Goal: Information Seeking & Learning: Check status

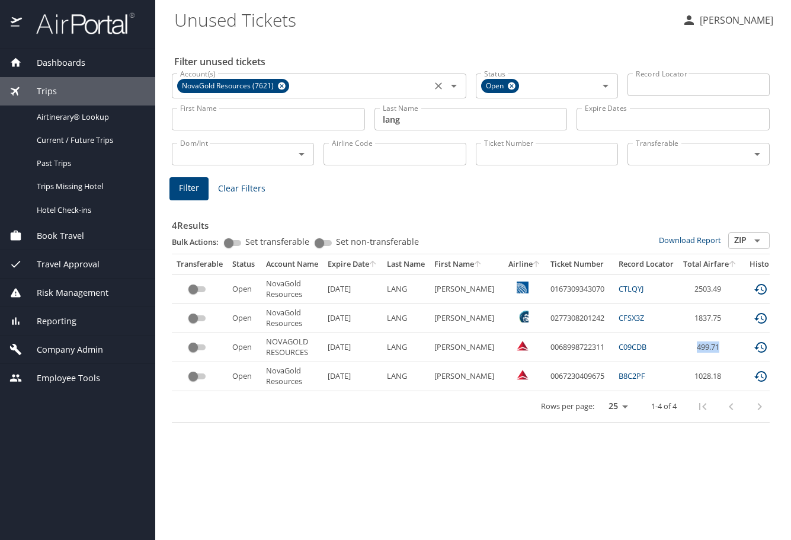
click at [280, 87] on icon at bounding box center [282, 86] width 8 height 8
click at [263, 86] on input "Account(s)" at bounding box center [301, 84] width 252 height 15
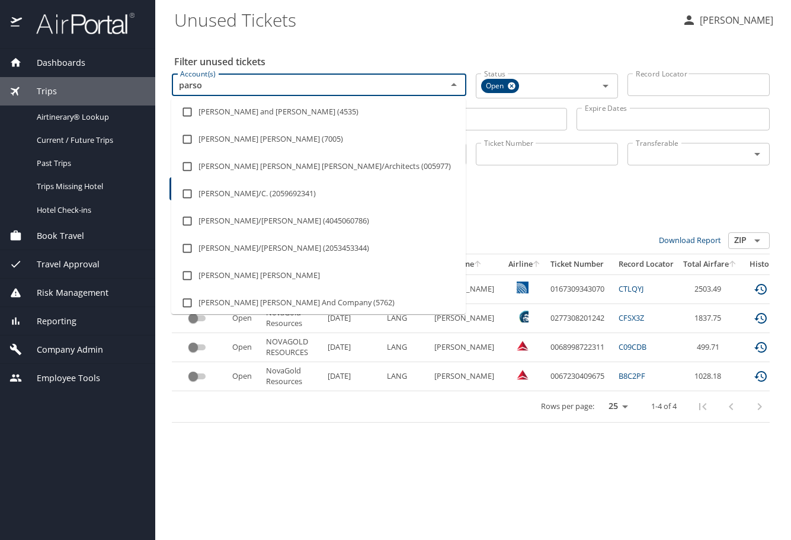
type input "[PERSON_NAME]"
drag, startPoint x: 188, startPoint y: 108, endPoint x: 201, endPoint y: 117, distance: 15.5
click at [188, 109] on input "checkbox" at bounding box center [187, 112] width 23 height 23
checkbox input "true"
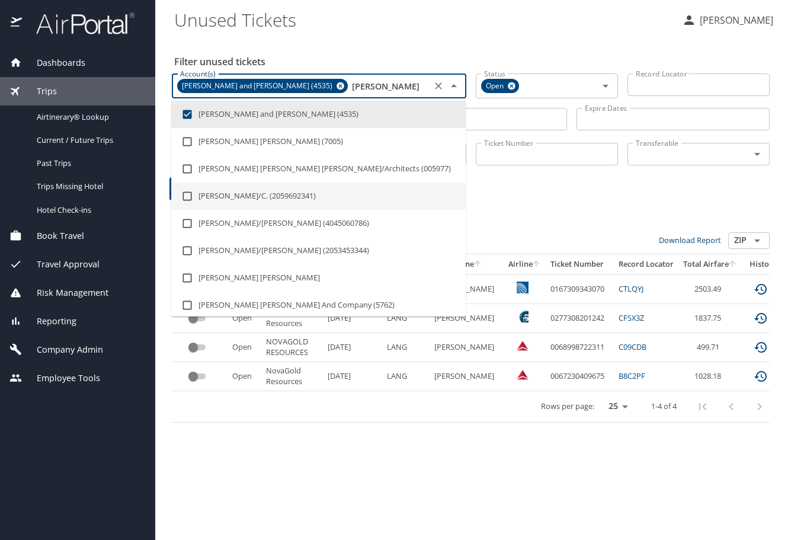
type input "[PERSON_NAME]"
click at [495, 196] on div "4 Results Bulk Actions: Set transferable Set non-transferable Download Report Z…" at bounding box center [470, 310] width 607 height 234
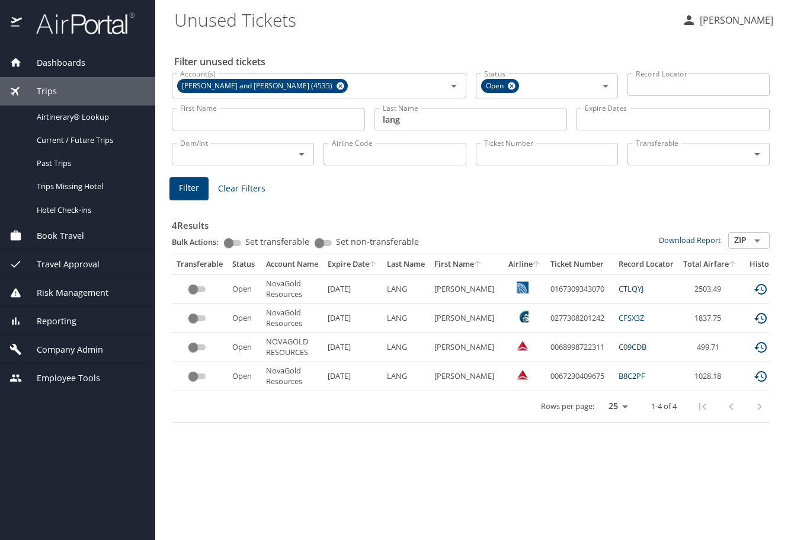
click at [450, 126] on input "lang" at bounding box center [471, 119] width 193 height 23
type input "l"
type input "bond"
click at [180, 188] on span "Filter" at bounding box center [189, 188] width 20 height 15
